Goal: Task Accomplishment & Management: Manage account settings

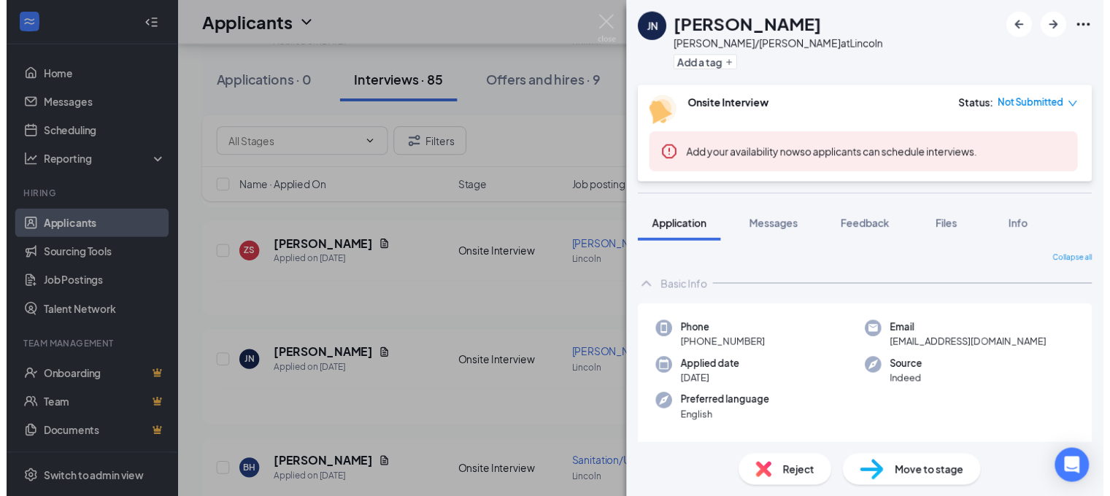
scroll to position [511, 0]
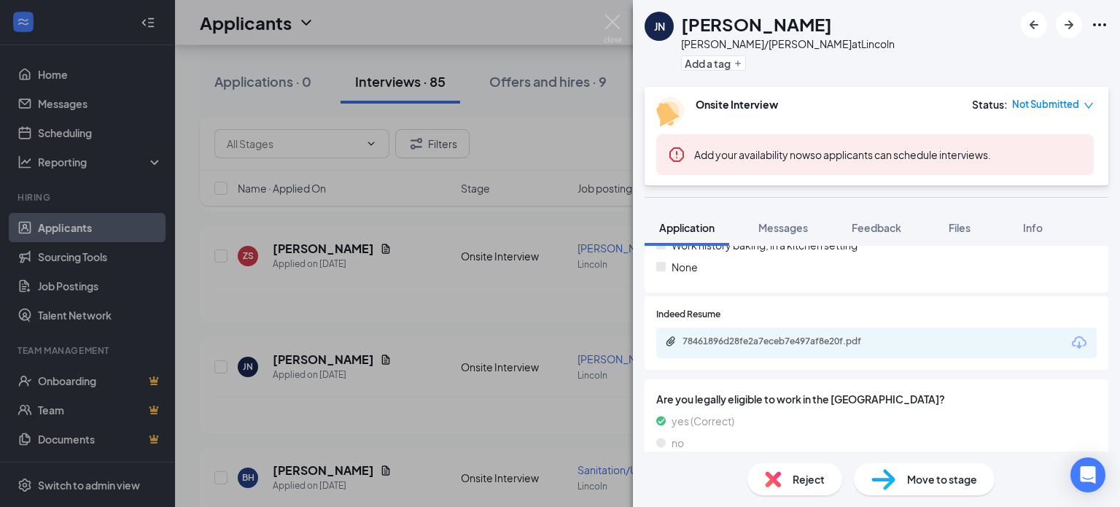
click at [493, 27] on div "[PERSON_NAME] [PERSON_NAME]/[PERSON_NAME] at Lincoln Add a tag Onsite Interview…" at bounding box center [560, 253] width 1120 height 507
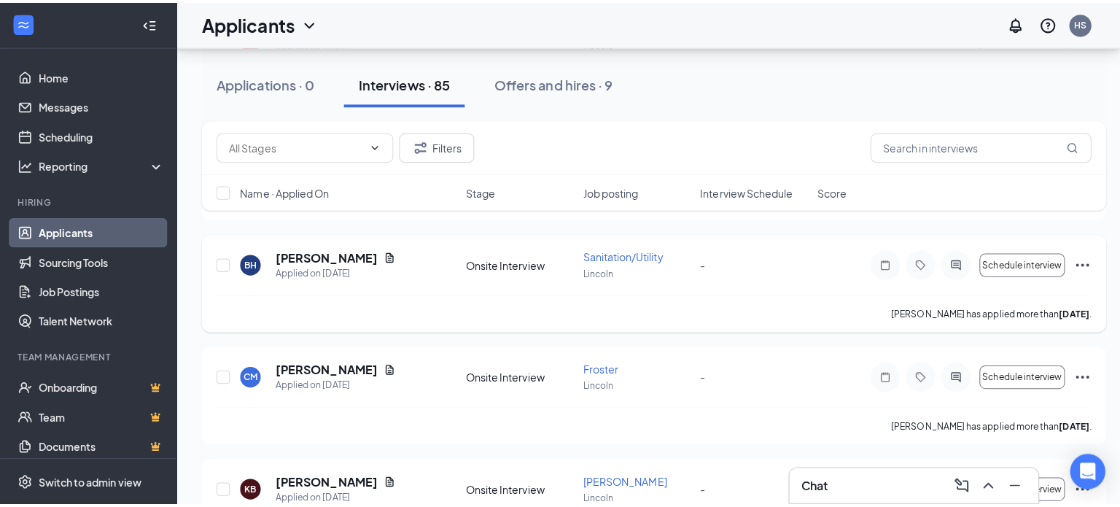
scroll to position [802, 0]
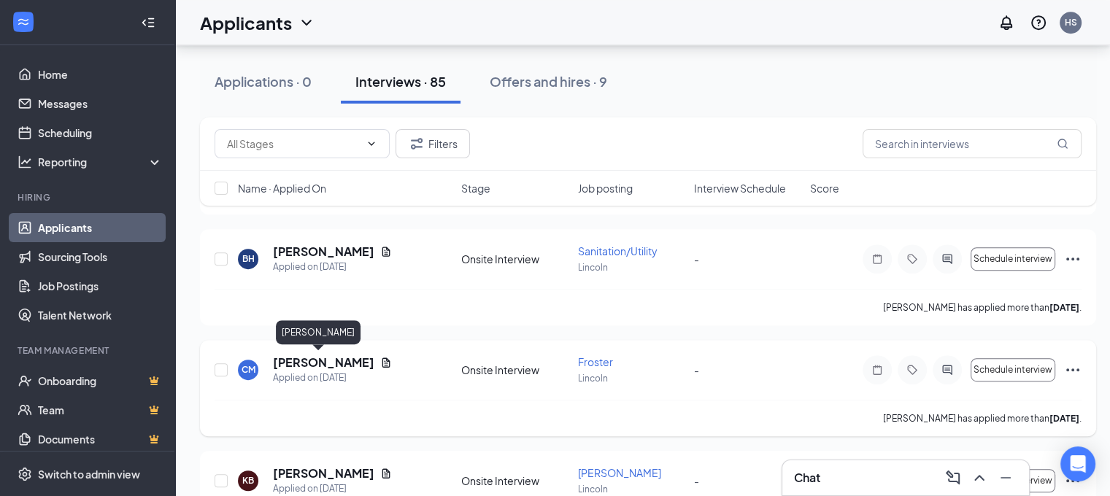
click at [328, 361] on h5 "[PERSON_NAME]" at bounding box center [323, 363] width 101 height 16
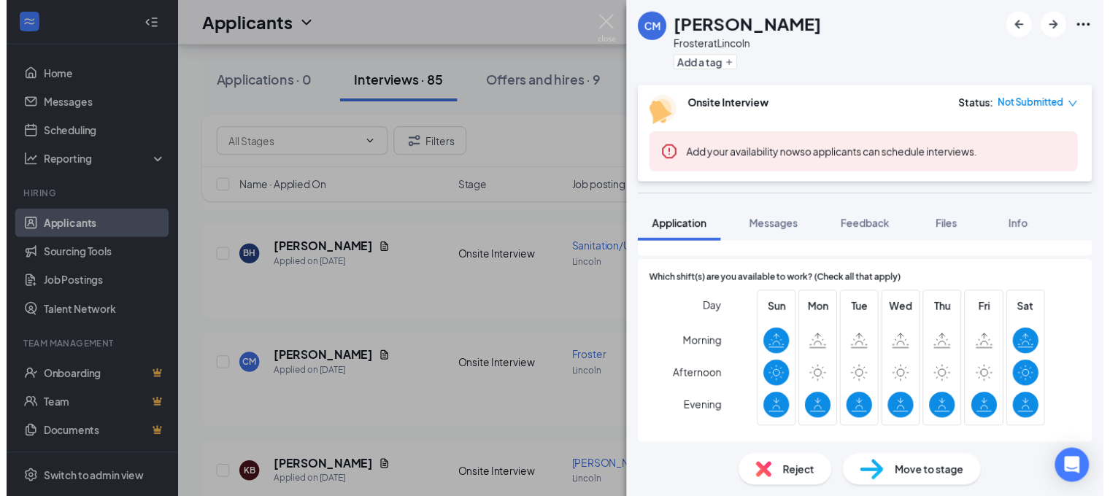
scroll to position [365, 0]
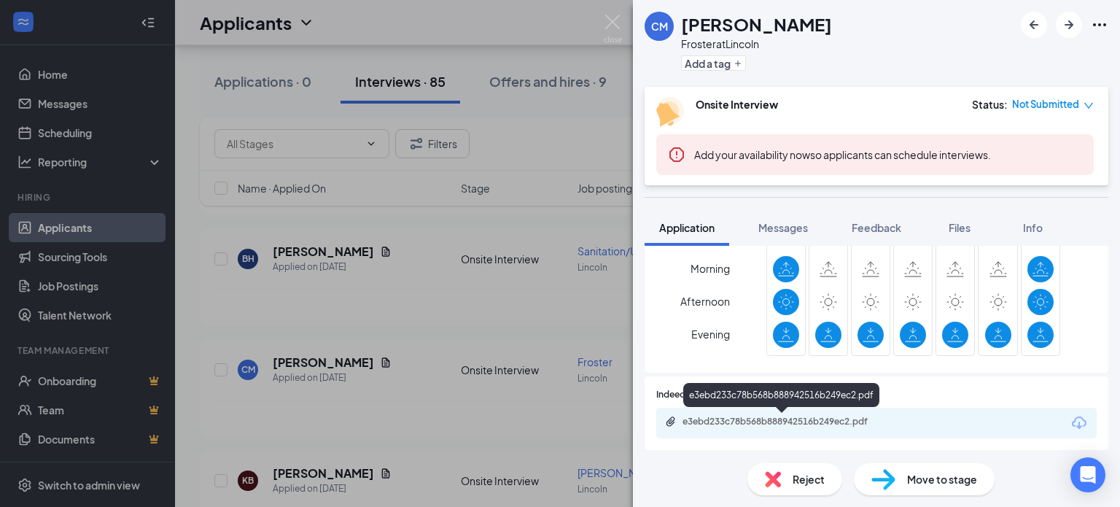
click at [883, 419] on div "e3ebd233c78b568b888942516b249ec2.pdf" at bounding box center [785, 422] width 204 height 12
click at [400, 289] on div "CM [PERSON_NAME] [PERSON_NAME] at Lincoln Add a tag Onsite Interview Status : N…" at bounding box center [560, 253] width 1120 height 507
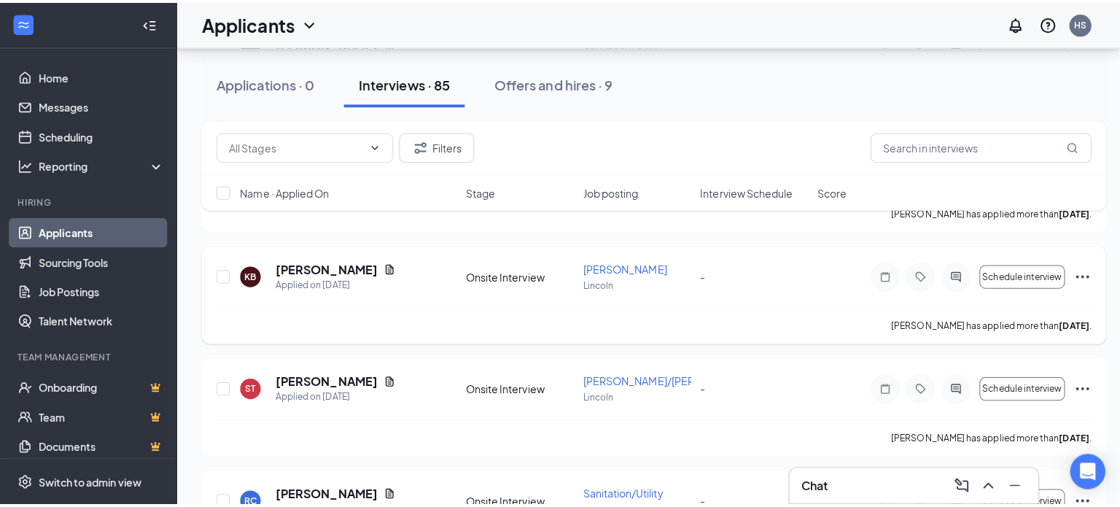
scroll to position [1021, 0]
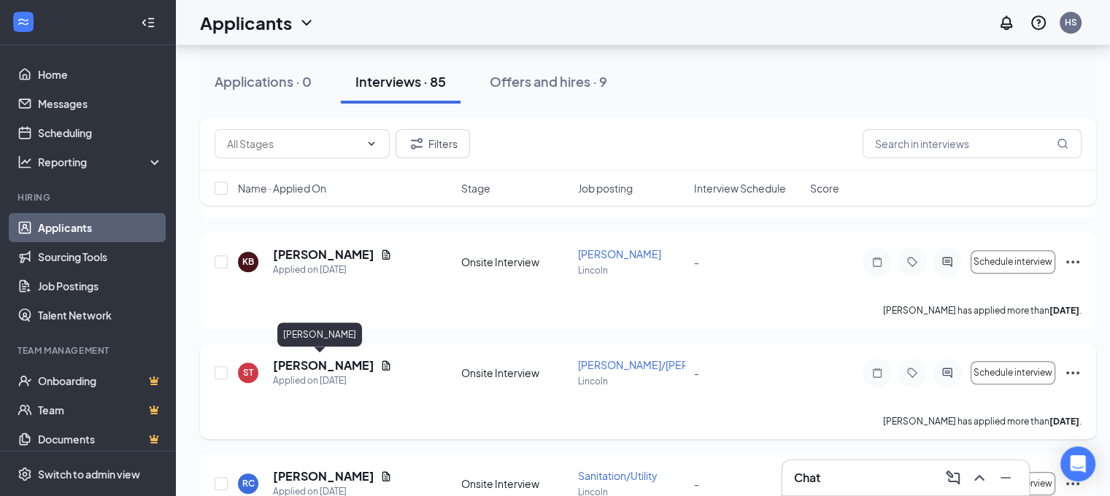
click at [329, 357] on h5 "[PERSON_NAME]" at bounding box center [323, 365] width 101 height 16
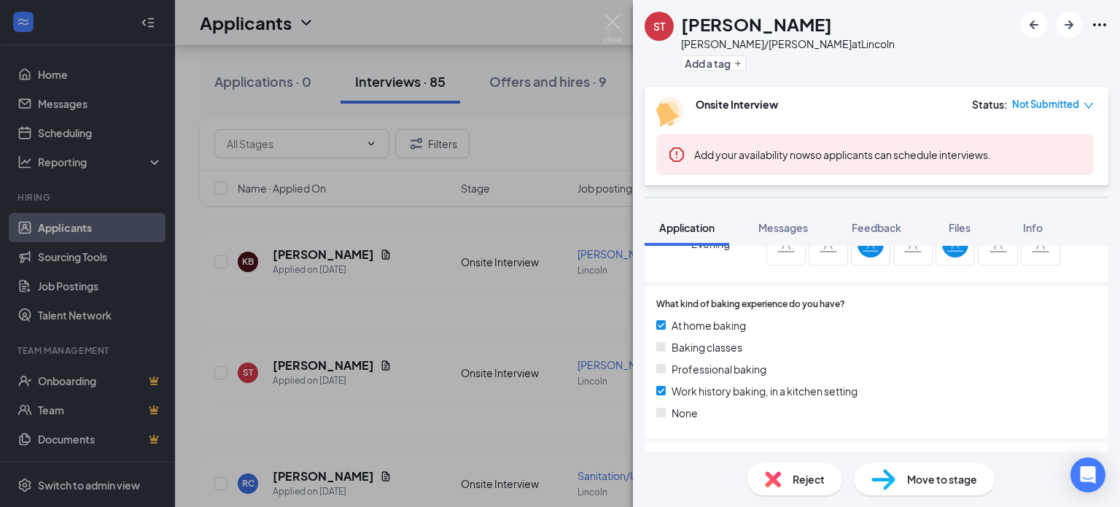
scroll to position [511, 0]
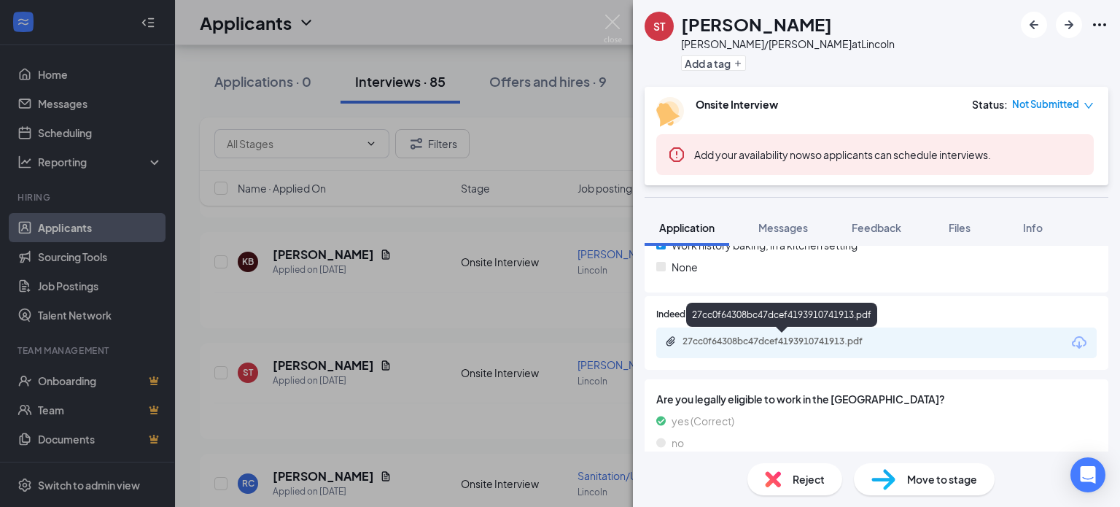
click at [790, 347] on div "27cc0f64308bc47dcef4193910741913.pdf" at bounding box center [783, 343] width 236 height 14
click at [434, 230] on div "ST [PERSON_NAME]/[PERSON_NAME] at Lincoln Add a tag Onsite Interview Status : N…" at bounding box center [560, 253] width 1120 height 507
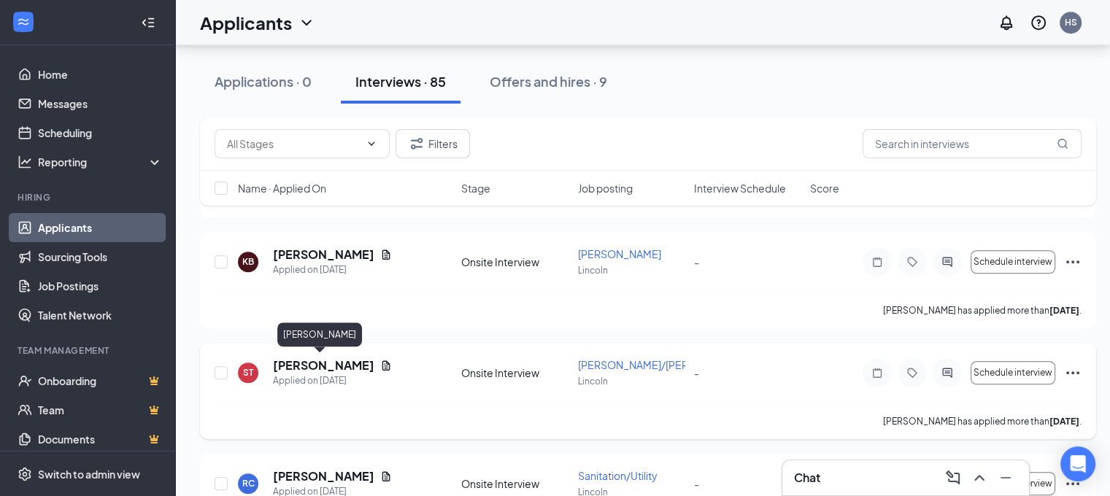
click at [330, 368] on h5 "[PERSON_NAME]" at bounding box center [323, 365] width 101 height 16
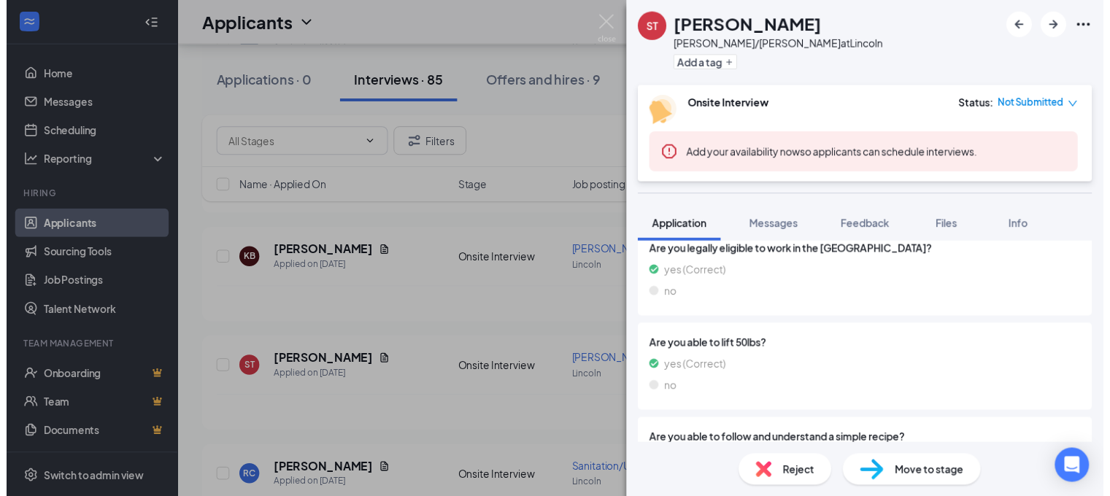
scroll to position [511, 0]
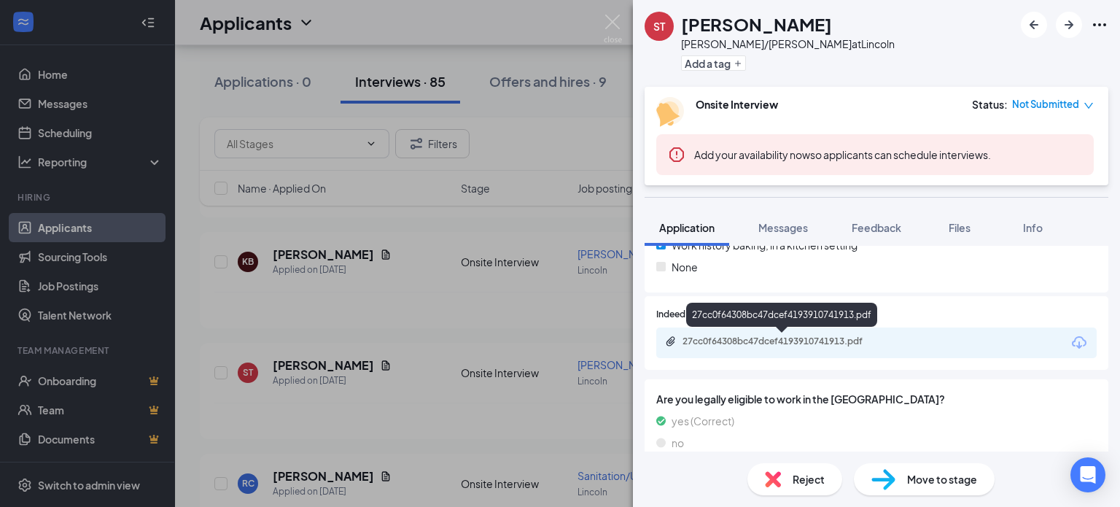
click at [762, 345] on div "27cc0f64308bc47dcef4193910741913.pdf" at bounding box center [785, 342] width 204 height 12
click at [330, 60] on div "ST [PERSON_NAME]/[PERSON_NAME] at Lincoln Add a tag Onsite Interview Status : N…" at bounding box center [560, 253] width 1120 height 507
